Goal: Obtain resource: Download file/media

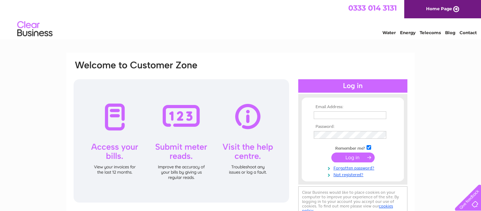
type input "elmaude@gmail.com"
click at [349, 155] on input "submit" at bounding box center [352, 157] width 43 height 10
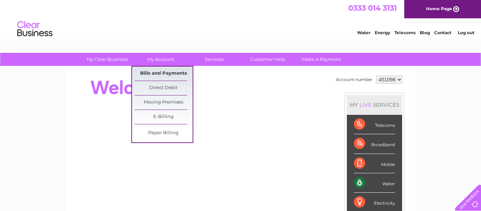
click at [161, 72] on link "Bills and Payments" at bounding box center [164, 74] width 58 height 14
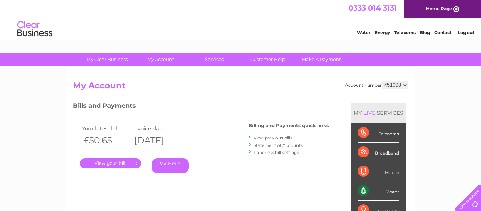
scroll to position [87, 0]
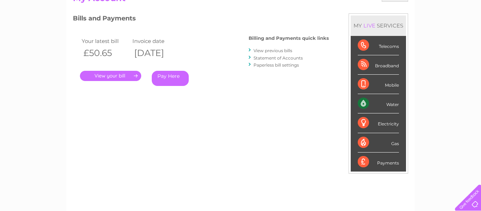
click at [259, 52] on link "View previous bills" at bounding box center [273, 50] width 39 height 5
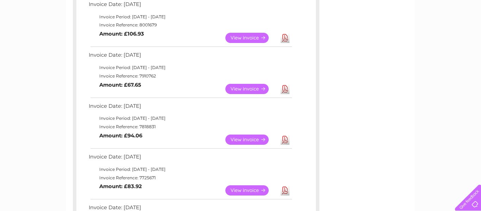
scroll to position [184, 0]
click at [286, 137] on link "Download" at bounding box center [285, 139] width 9 height 10
